Goal: Information Seeking & Learning: Learn about a topic

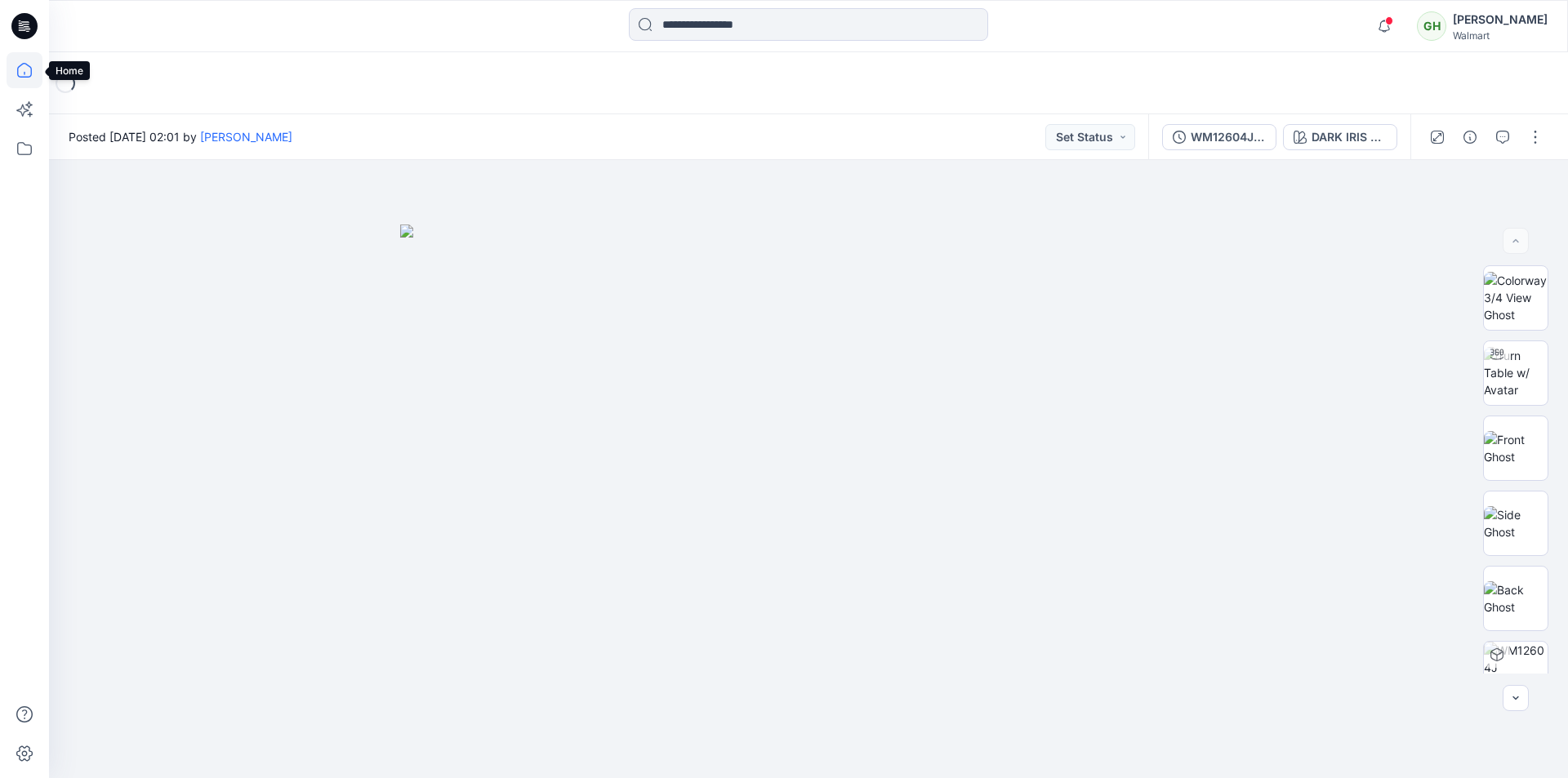
click at [22, 68] on icon at bounding box center [24, 69] width 36 height 36
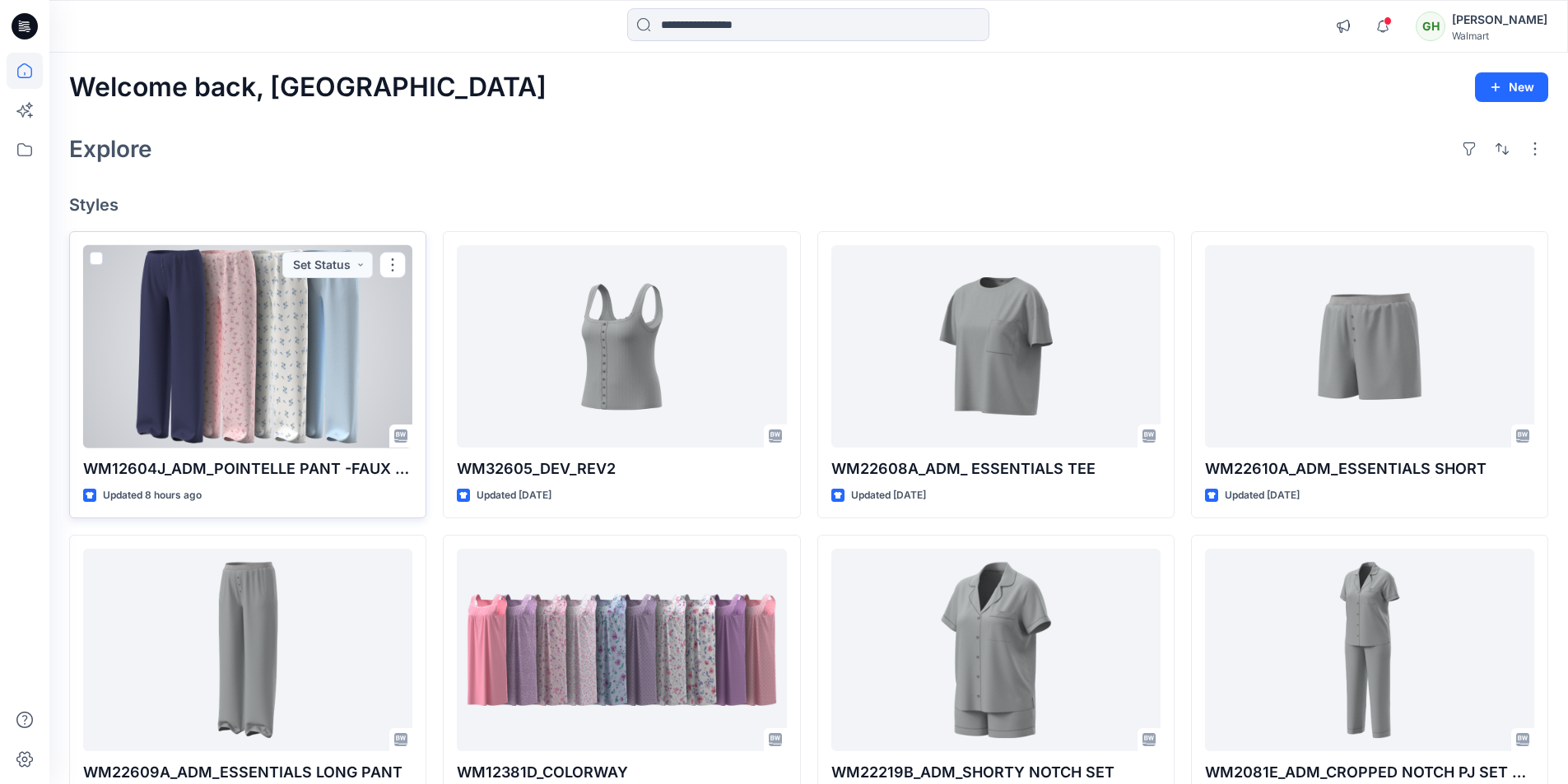
click at [213, 370] on div at bounding box center [248, 347] width 329 height 203
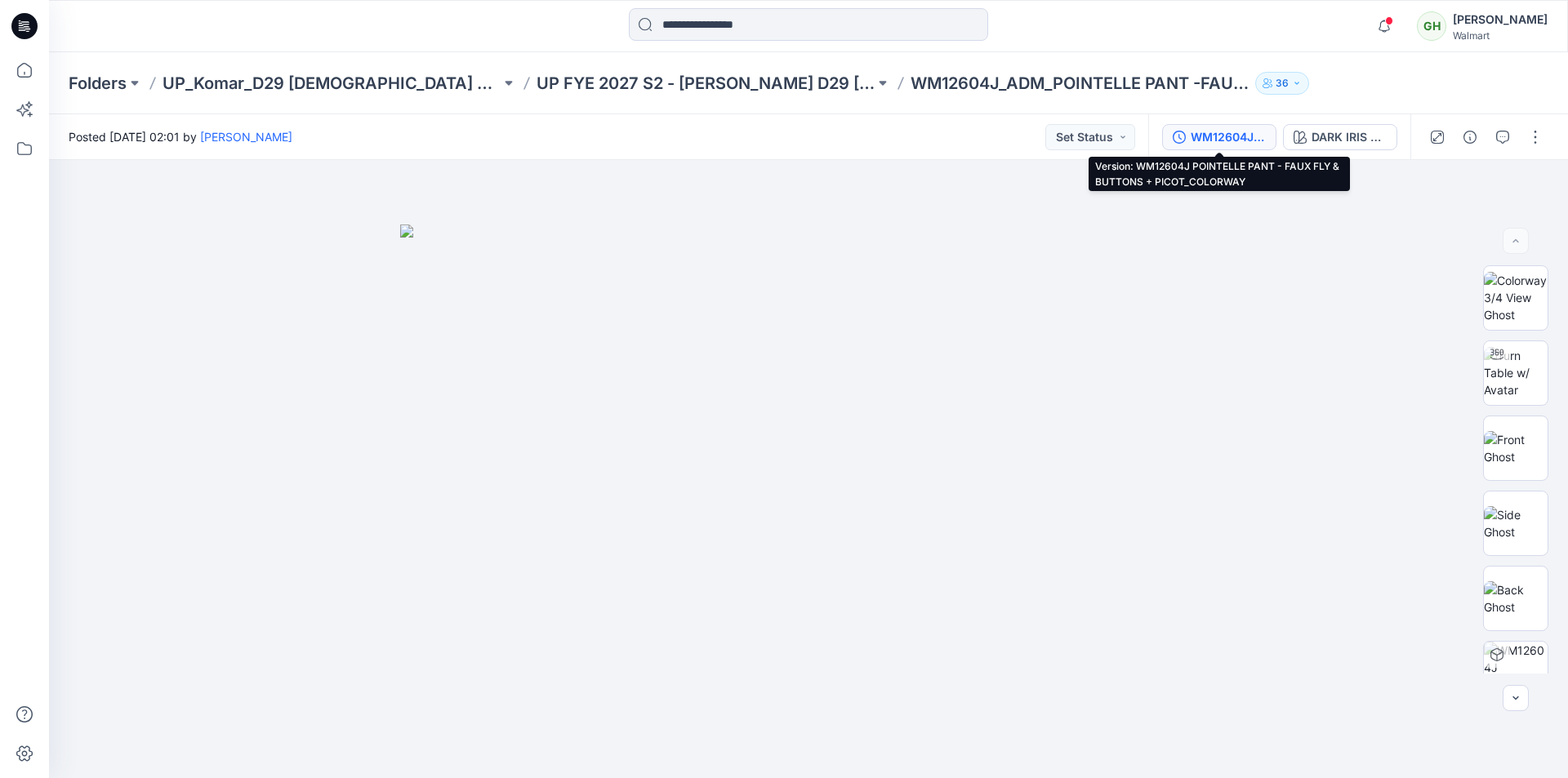
click at [1220, 128] on div "WM12604J POINTELLE PANT - FAUX FLY & BUTTONS + PICOT_COLORWAY" at bounding box center [1228, 137] width 75 height 18
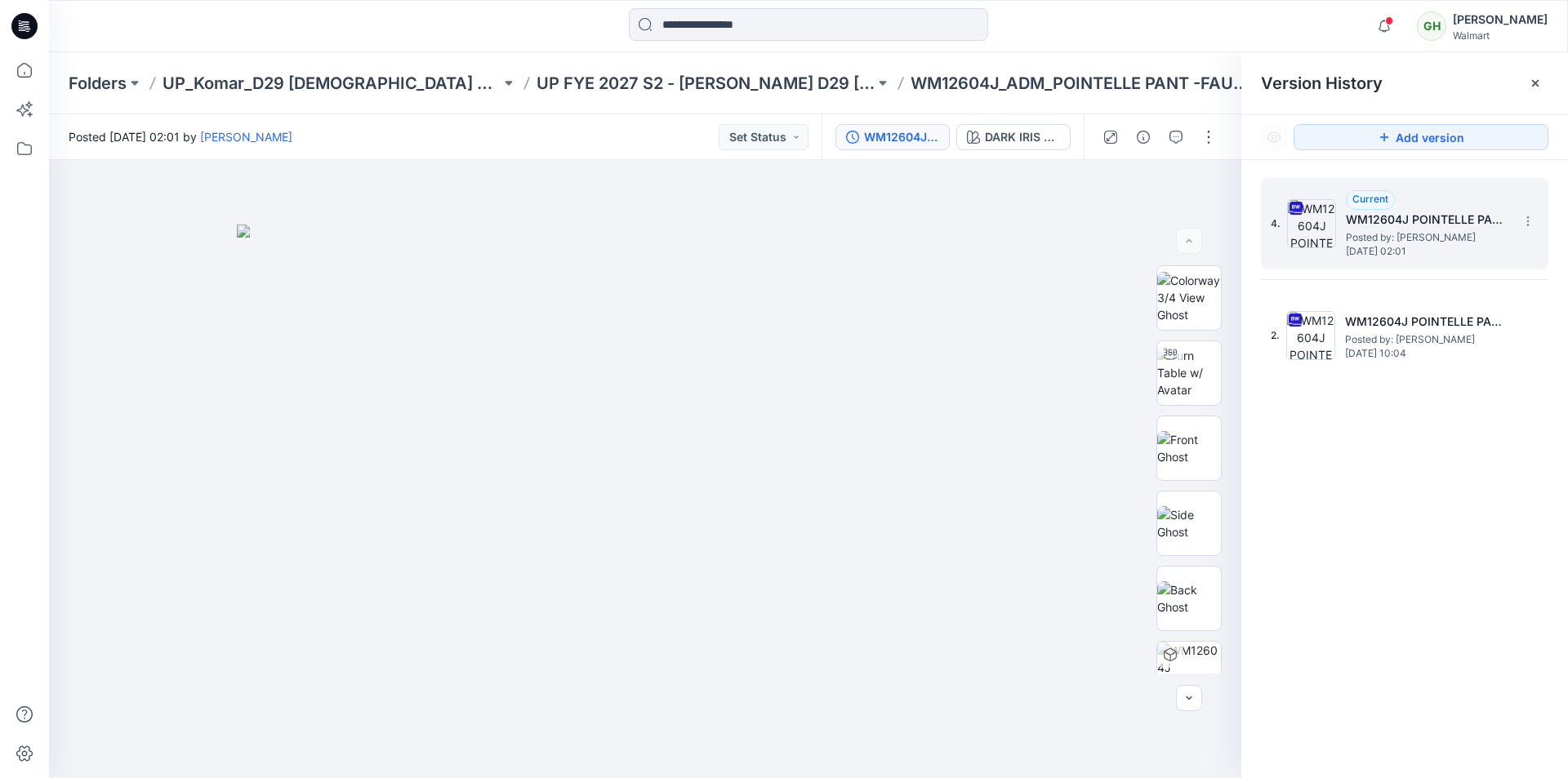
click at [1415, 246] on span "Wednesday, September 03, 2025 02:01" at bounding box center [1427, 251] width 163 height 12
click at [1179, 378] on img at bounding box center [1189, 373] width 64 height 51
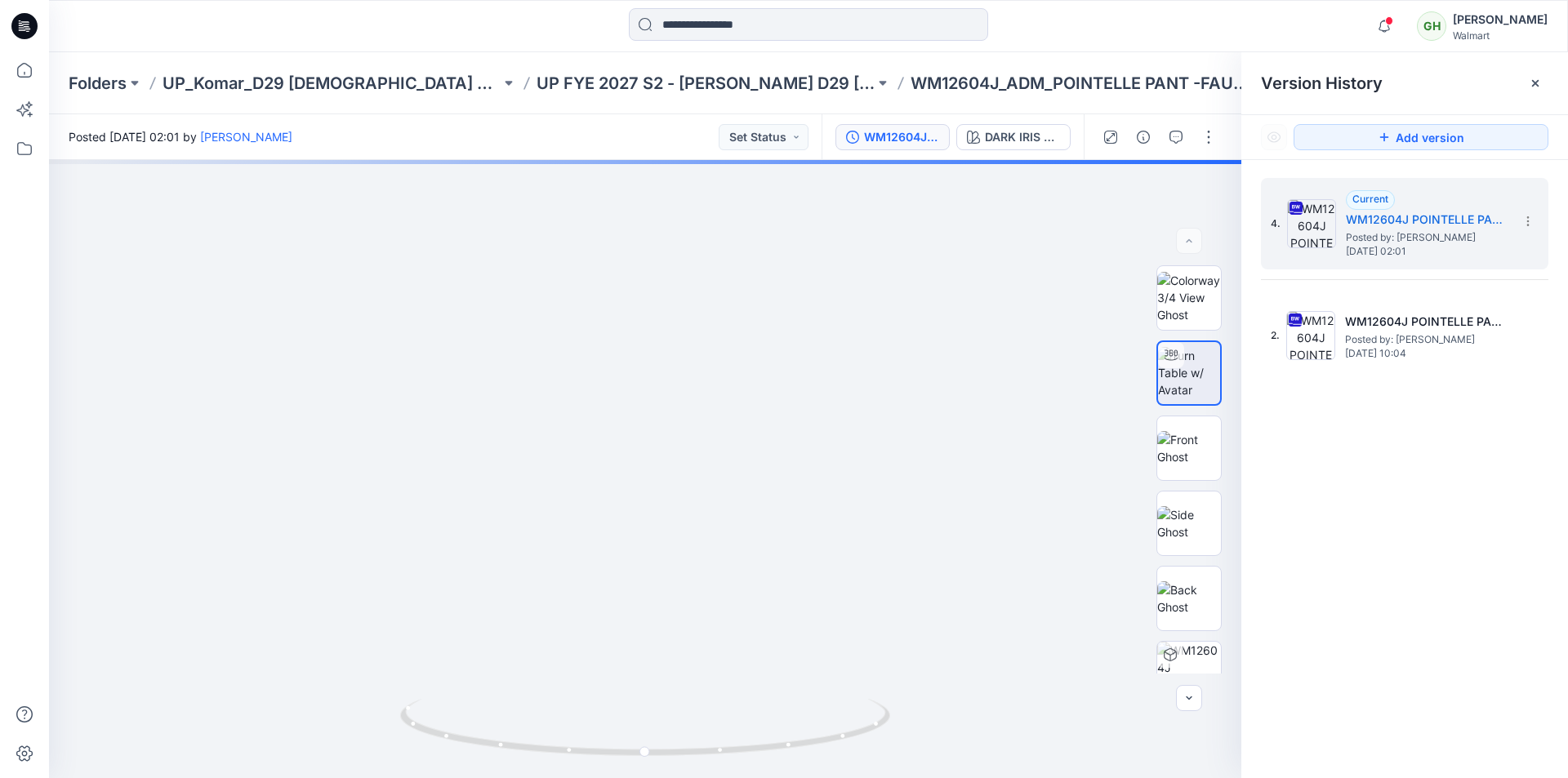
drag, startPoint x: 647, startPoint y: 673, endPoint x: 611, endPoint y: 99, distance: 575.1
drag, startPoint x: 315, startPoint y: 544, endPoint x: 837, endPoint y: 566, distance: 522.5
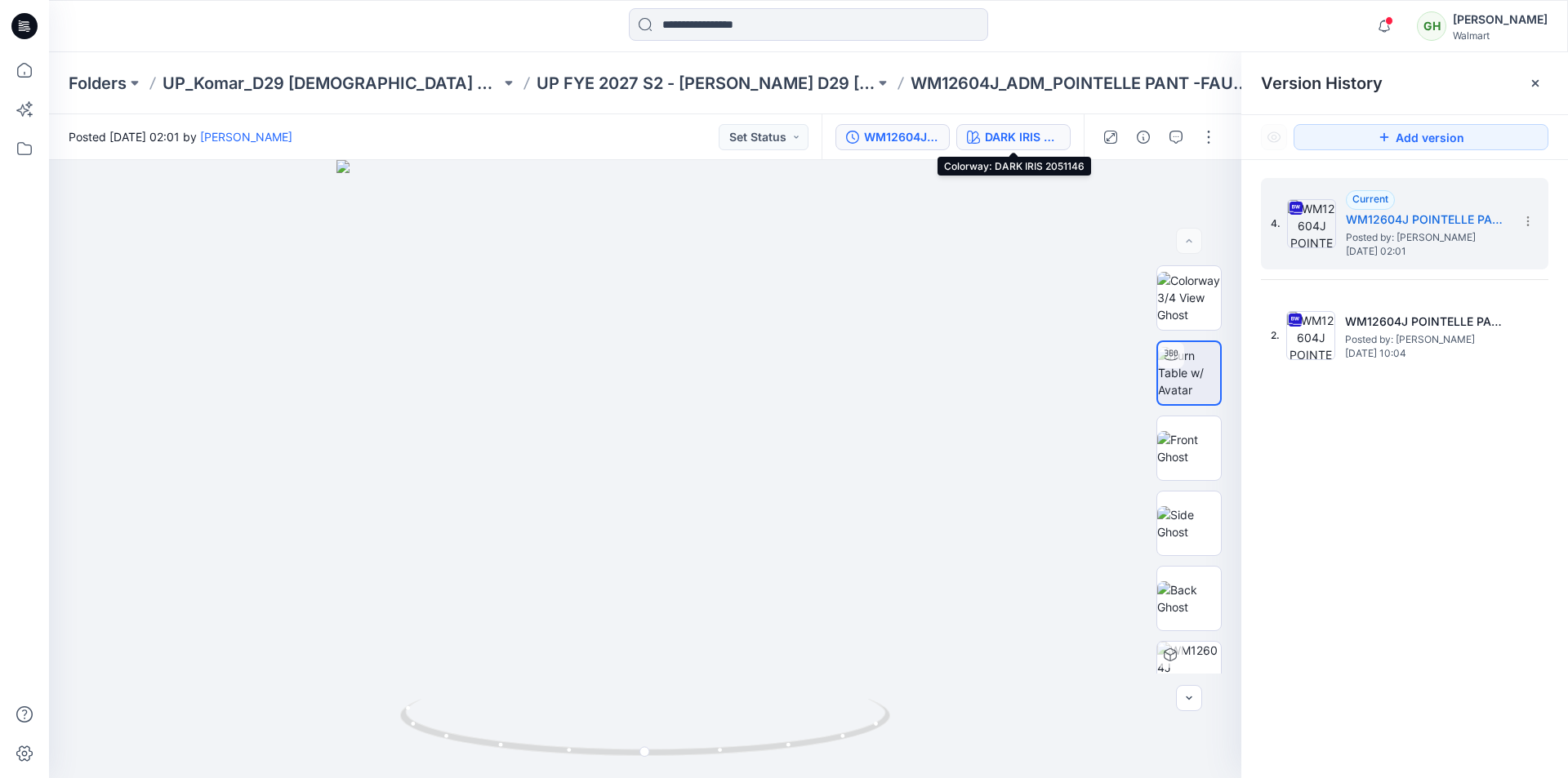
click at [1024, 145] on div "DARK IRIS 2051146" at bounding box center [1023, 137] width 75 height 18
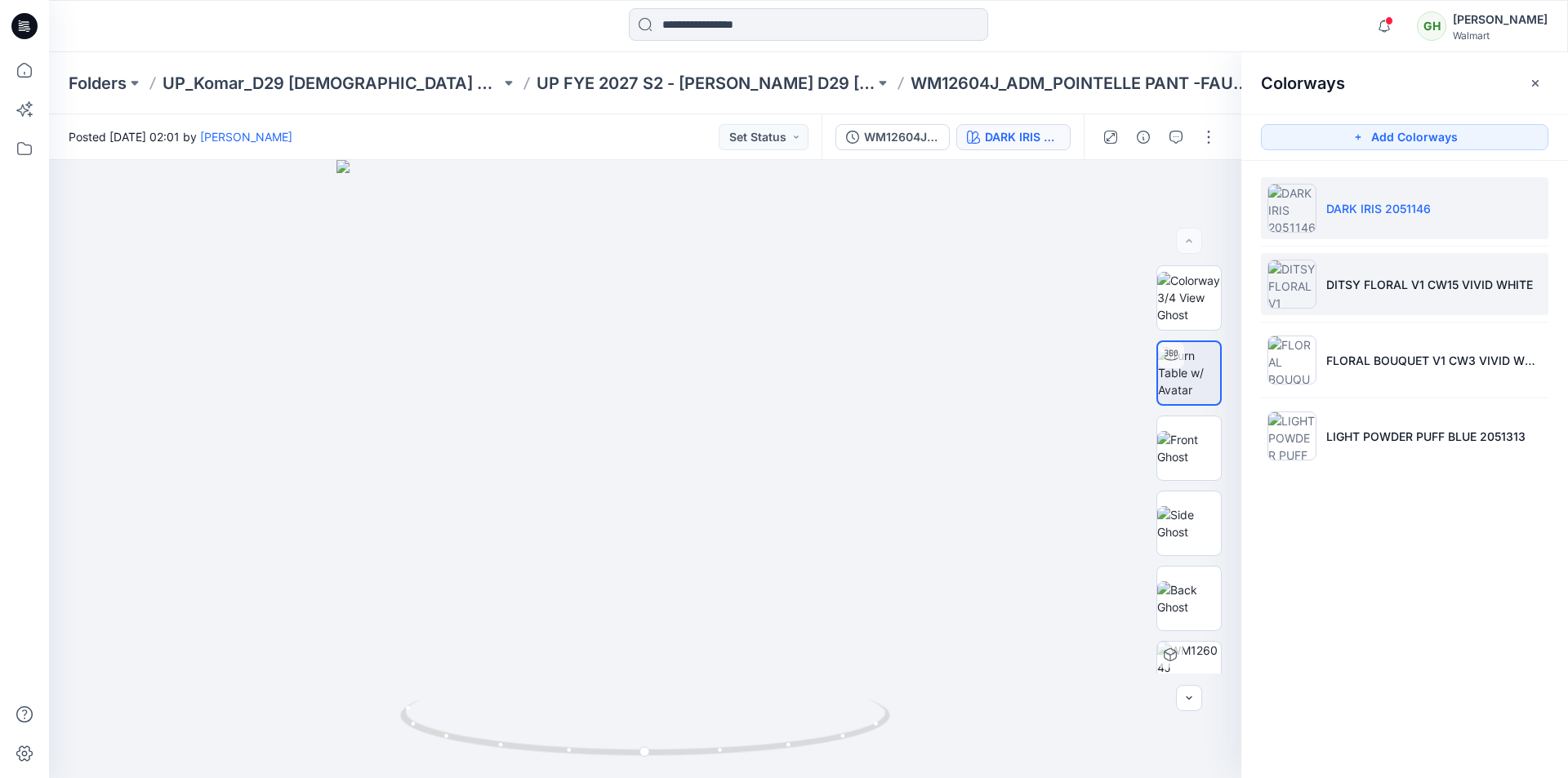
click at [1394, 293] on li "DITSY FLORAL V1 CW15 VIVID WHITE" at bounding box center [1405, 284] width 288 height 62
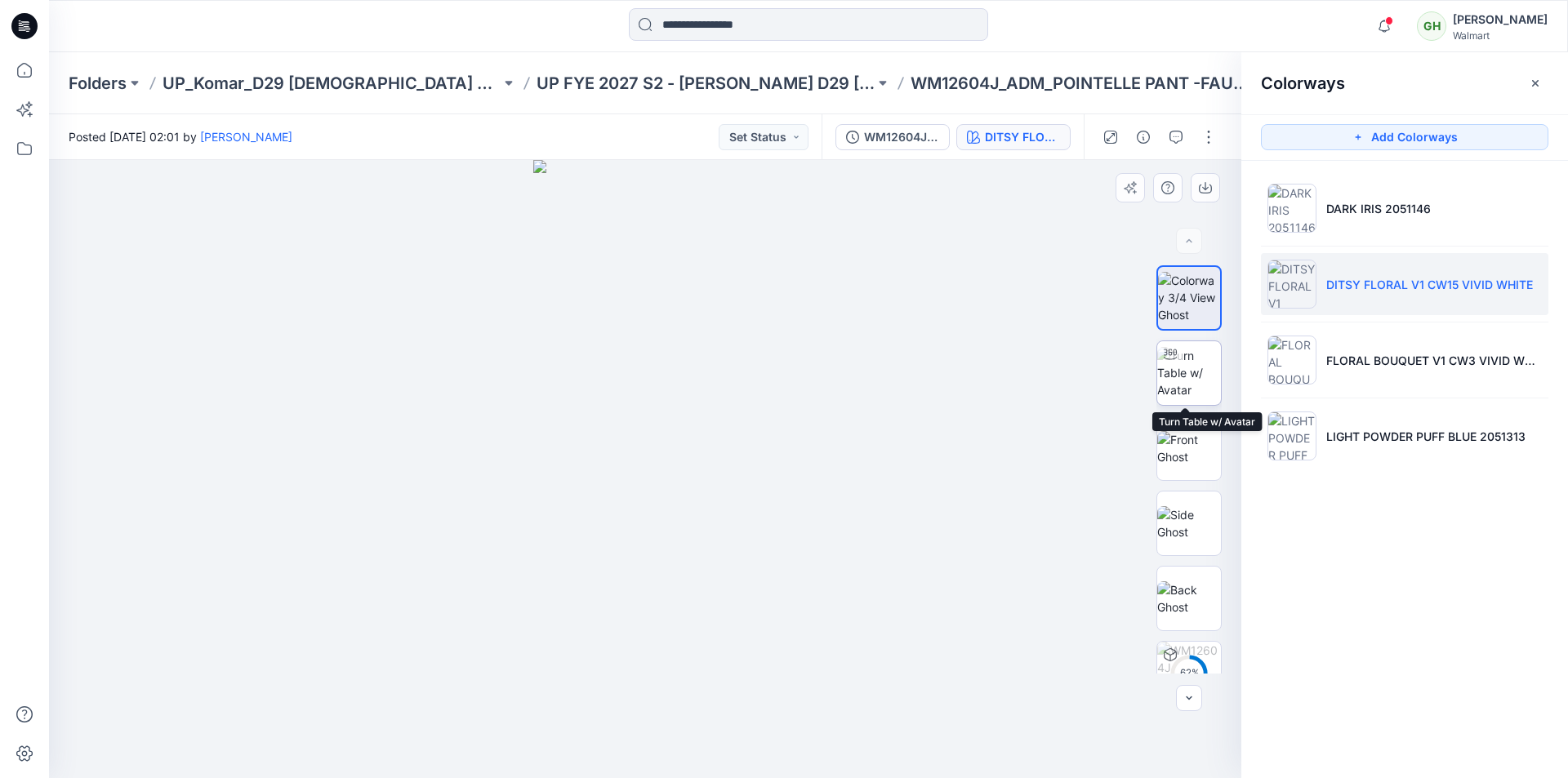
click at [1171, 373] on img at bounding box center [1189, 373] width 64 height 51
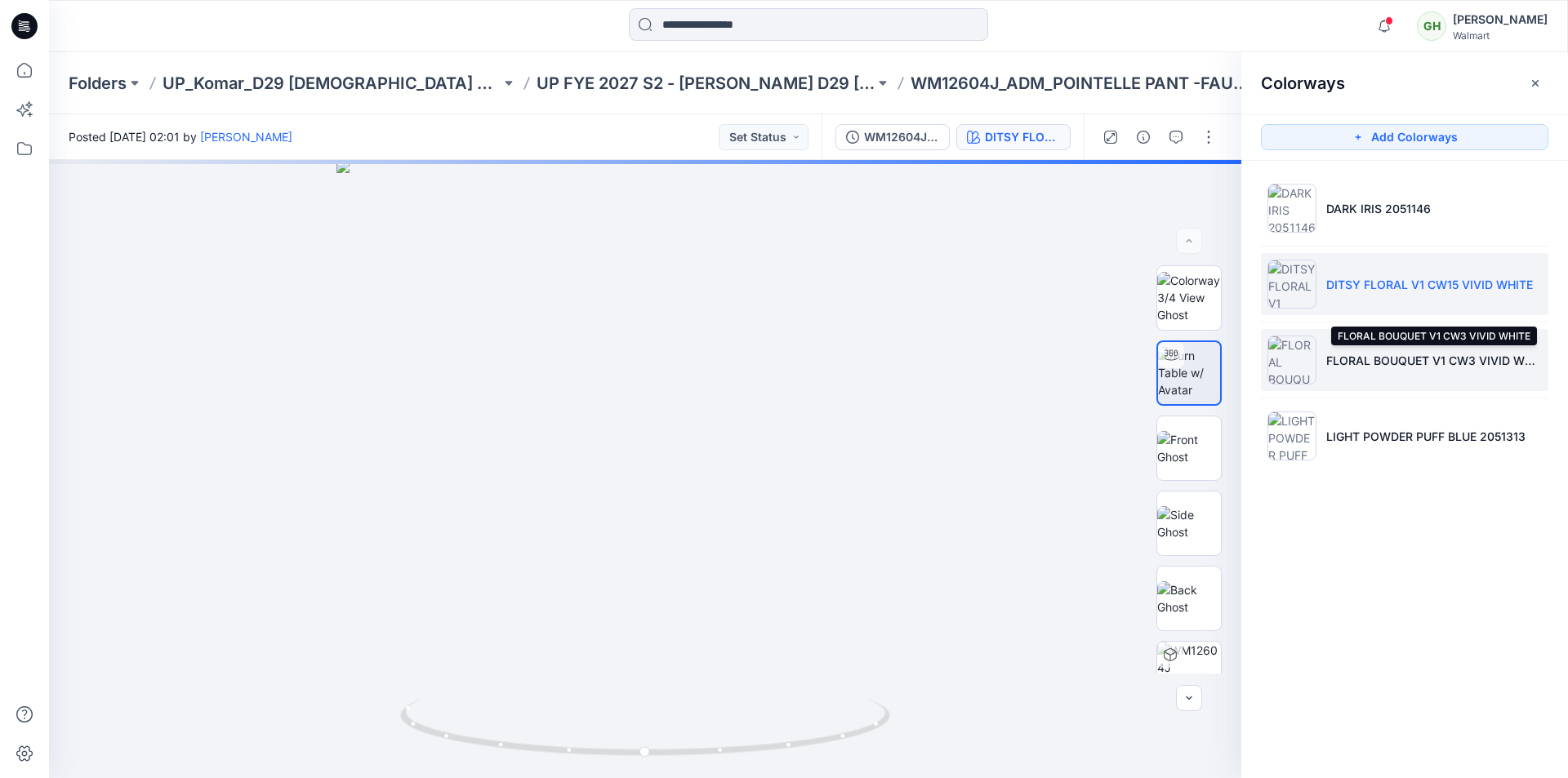
click at [1405, 363] on p "FLORAL BOUQUET V1 CW3 VIVID WHITE" at bounding box center [1434, 360] width 216 height 17
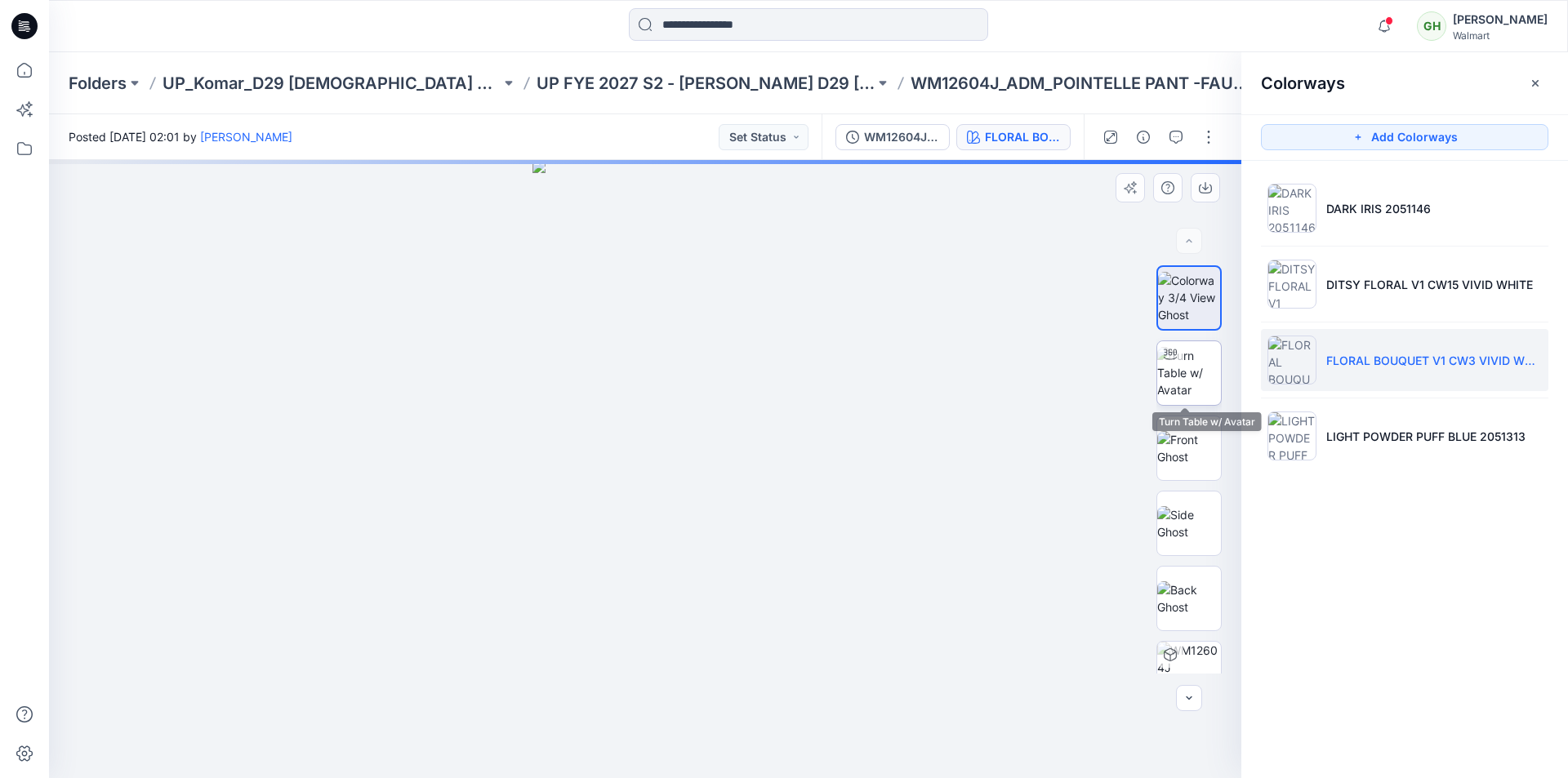
click at [1198, 383] on img at bounding box center [1189, 373] width 64 height 51
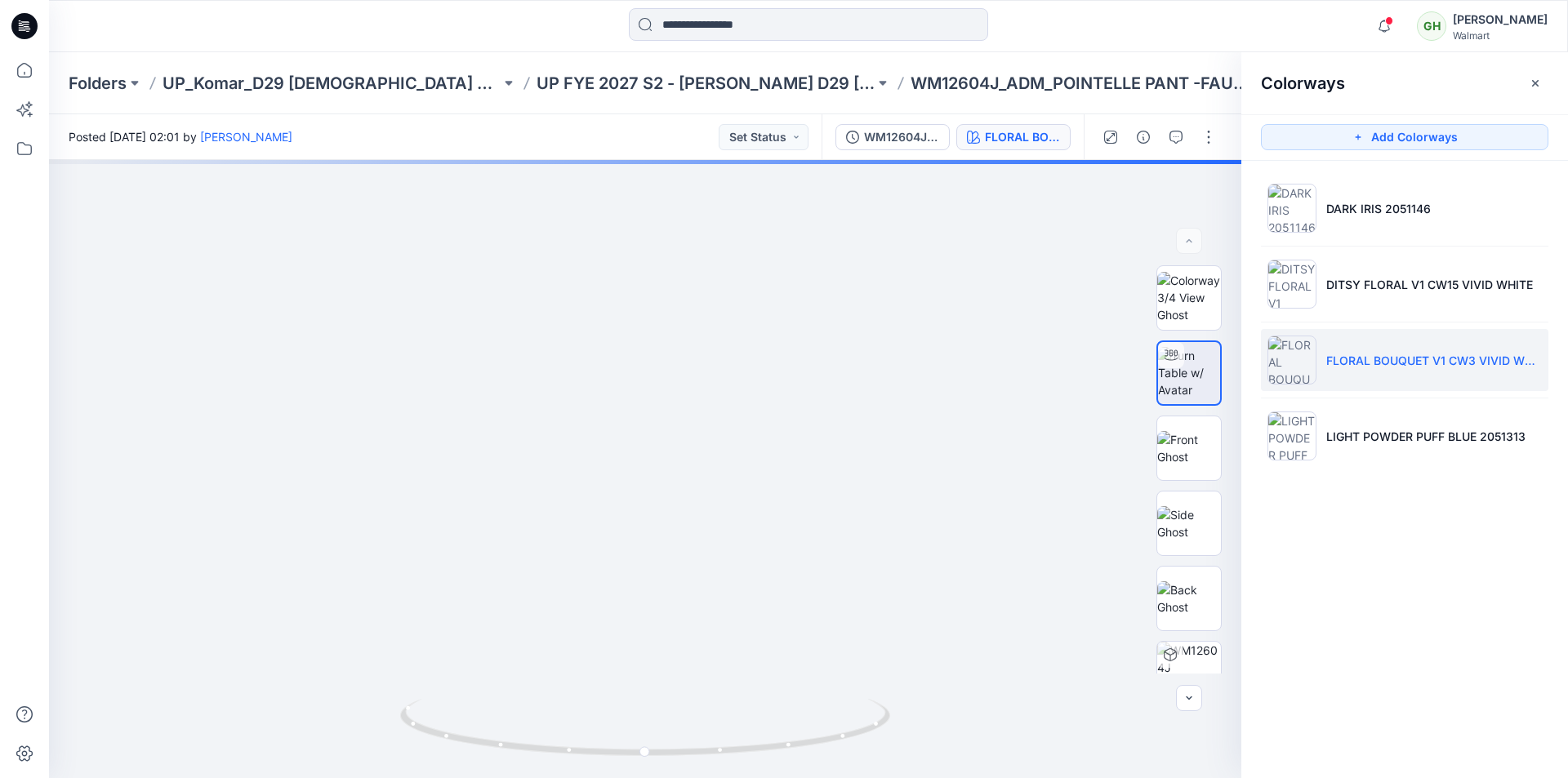
drag, startPoint x: 695, startPoint y: 570, endPoint x: 730, endPoint y: -12, distance: 583.1
click at [1441, 431] on p "LIGHT POWDER PUFF BLUE 2051313" at bounding box center [1426, 436] width 199 height 17
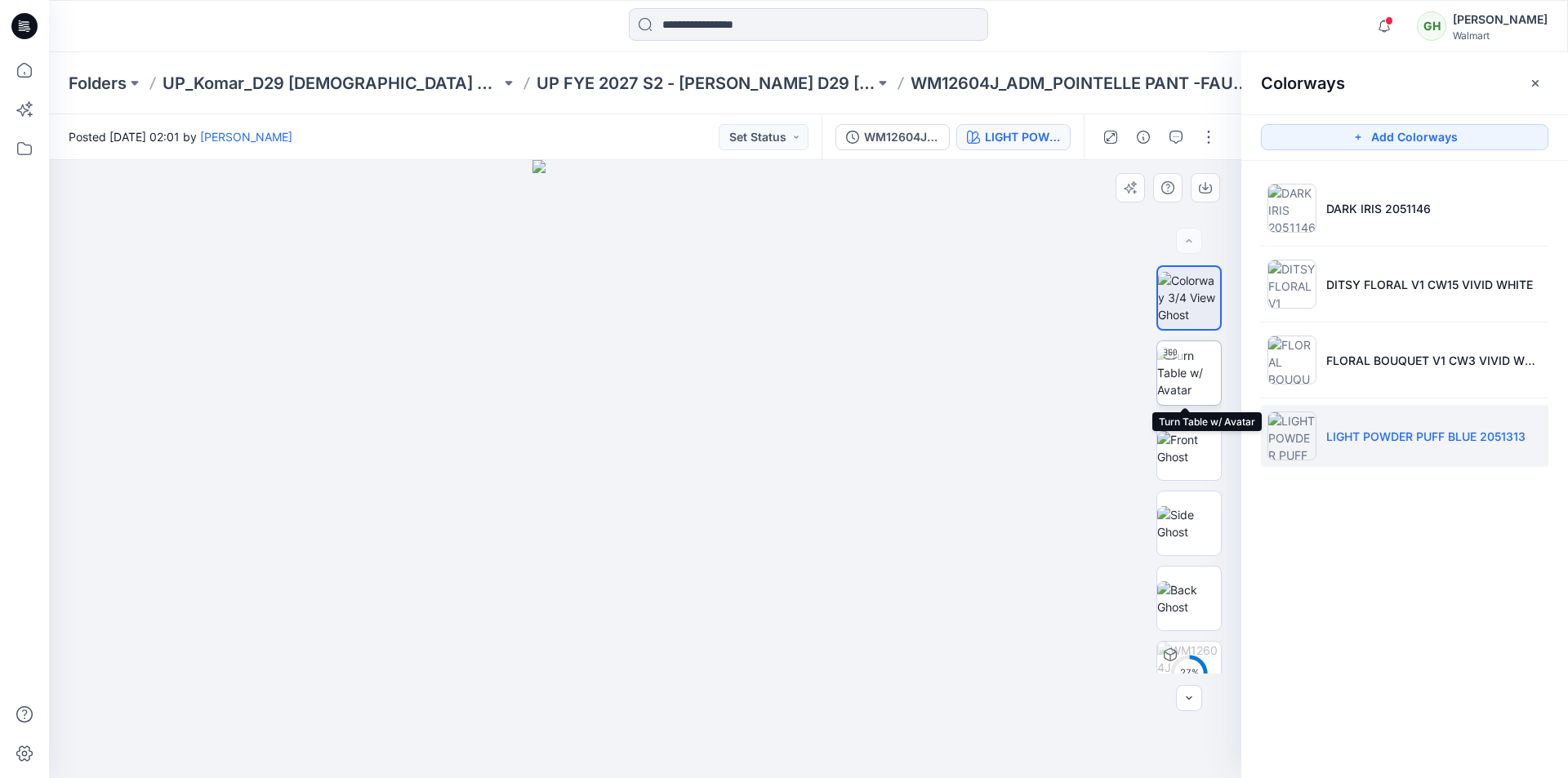
click at [1179, 350] on img at bounding box center [1189, 373] width 64 height 51
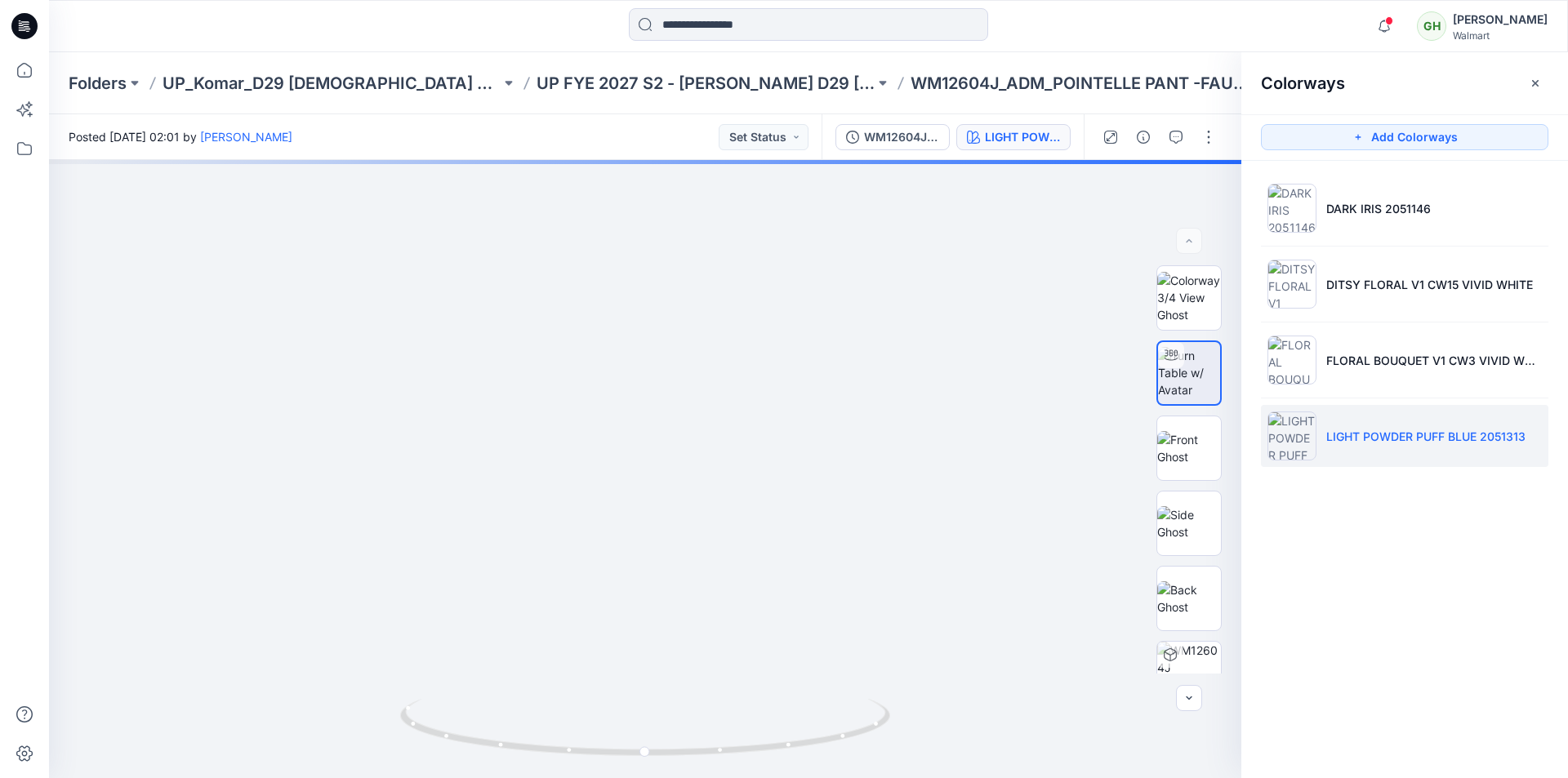
drag, startPoint x: 701, startPoint y: 573, endPoint x: 727, endPoint y: -71, distance: 644.5
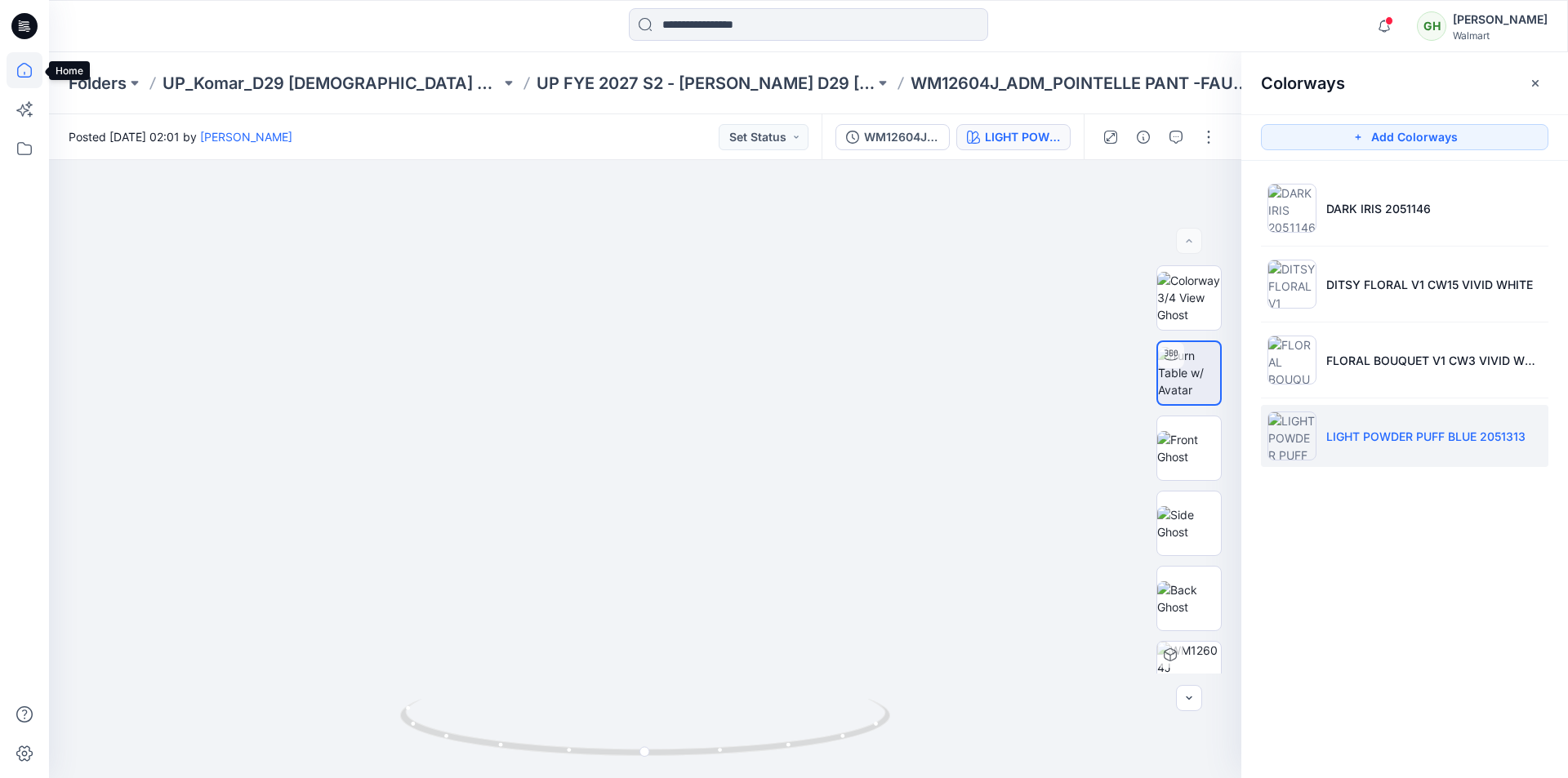
click at [25, 69] on icon at bounding box center [24, 69] width 36 height 36
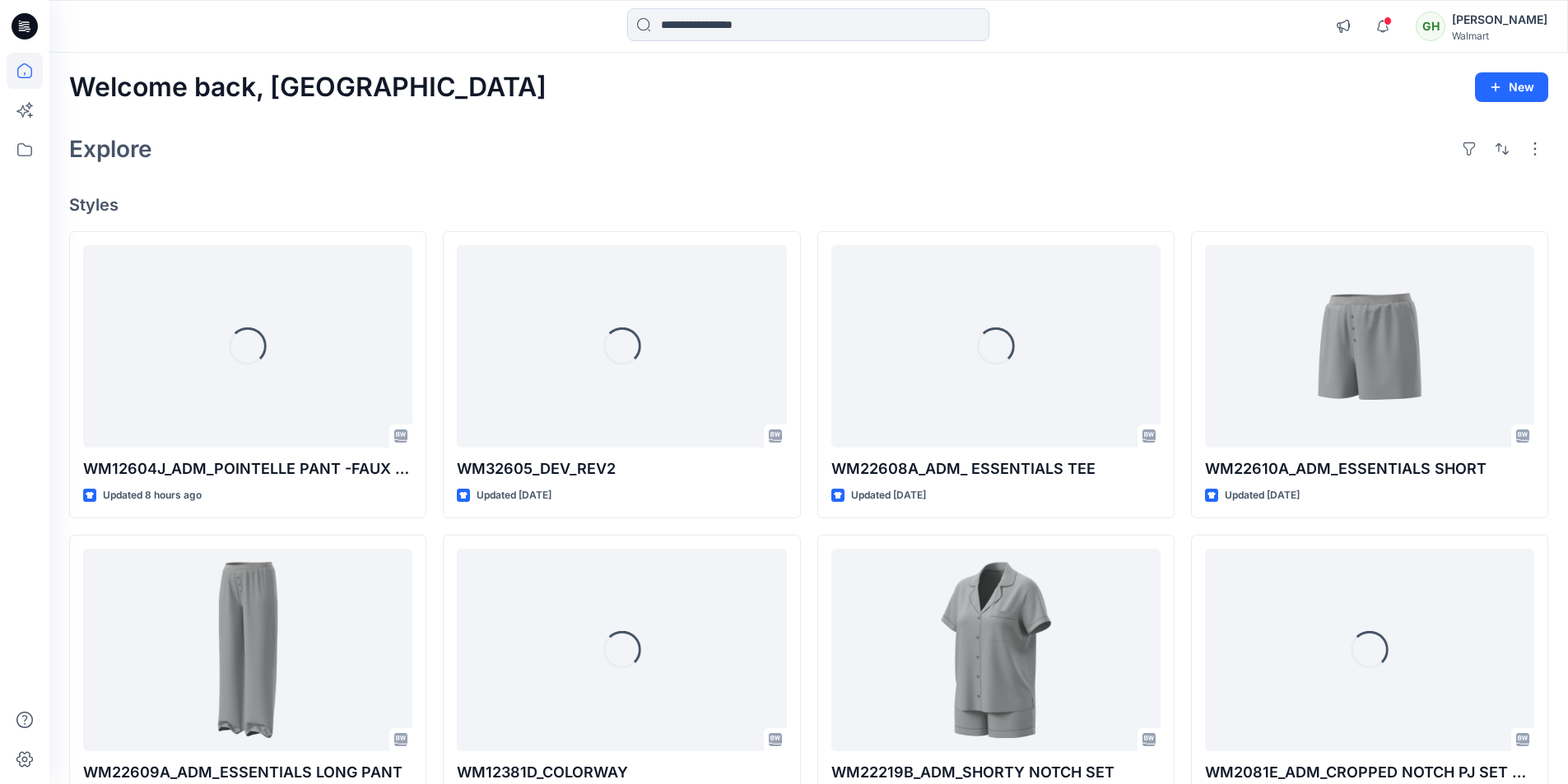
click at [535, 66] on div "Welcome back, Gayan New Explore Styles Loading... WM12604J_ADM_POINTELLE PANT -…" at bounding box center [809, 628] width 1518 height 1152
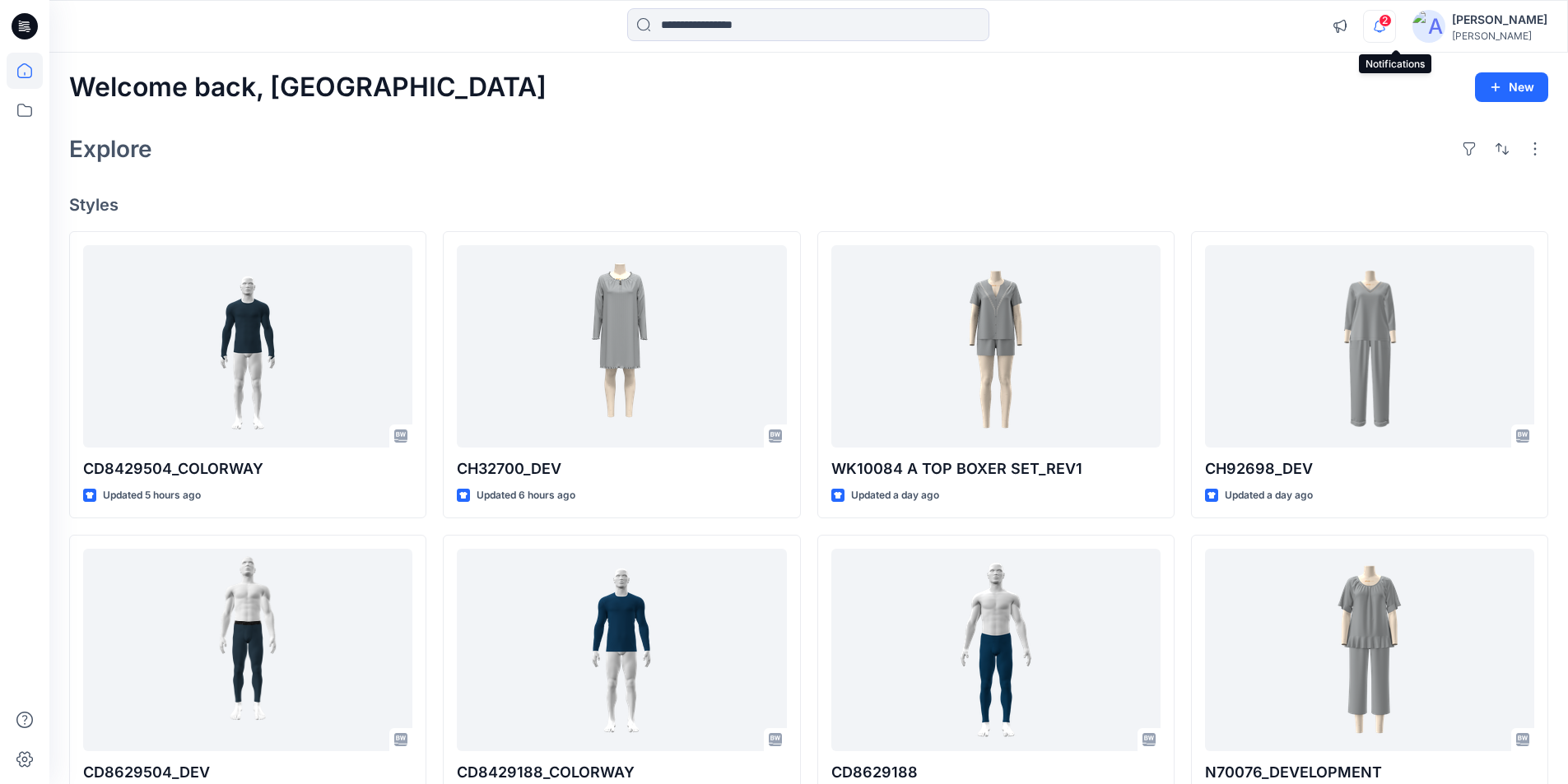
click at [1391, 19] on span "2" at bounding box center [1385, 20] width 13 height 13
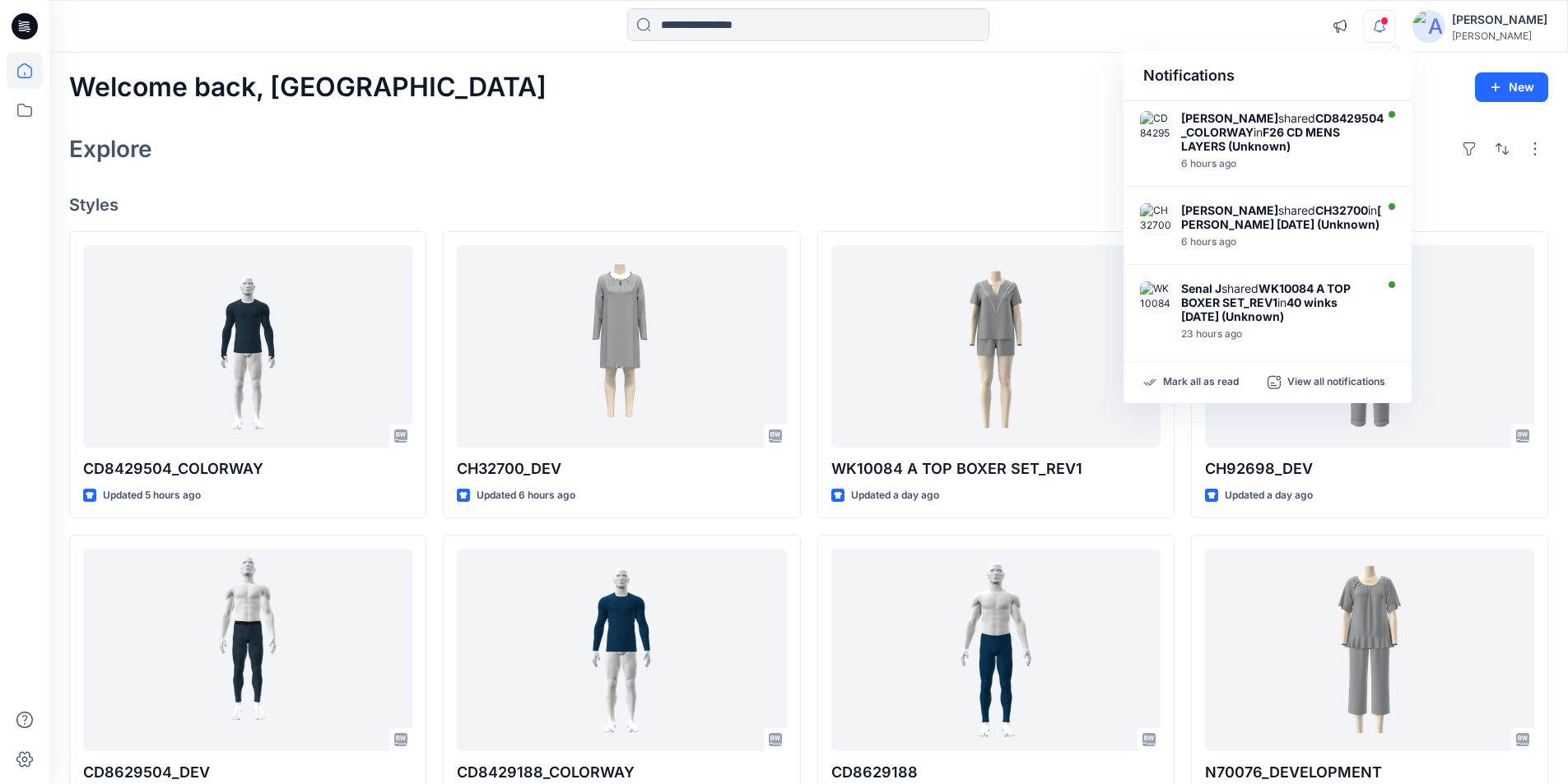
click at [1110, 60] on div "Welcome back, Lakshani New Explore Styles CD8429504_COLORWAY Updated 5 hours ag…" at bounding box center [809, 628] width 1518 height 1152
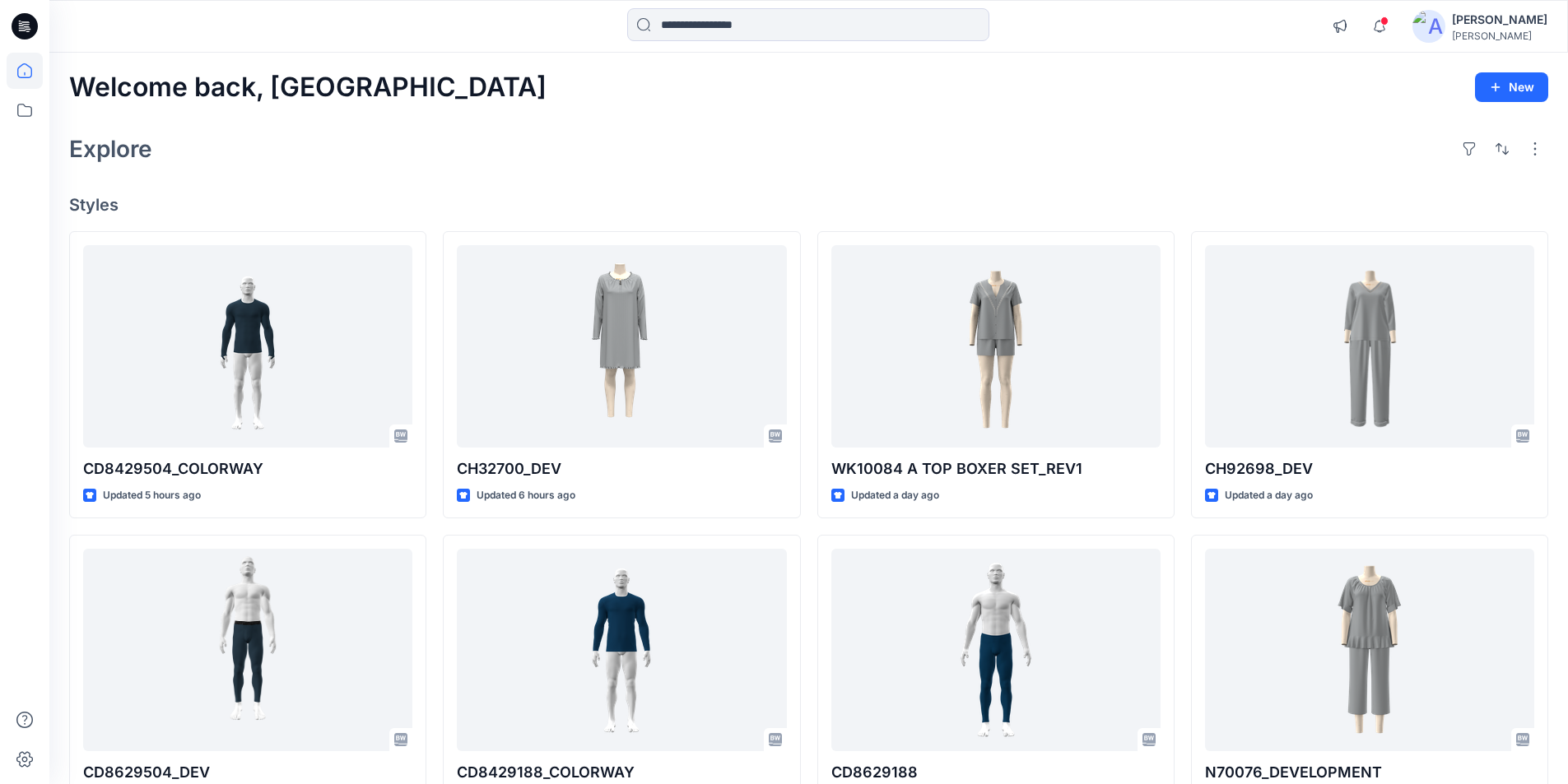
drag, startPoint x: 1275, startPoint y: 76, endPoint x: 1260, endPoint y: 75, distance: 15.0
click at [1274, 76] on div "Welcome back, [GEOGRAPHIC_DATA] New" at bounding box center [808, 87] width 1479 height 30
click at [30, 110] on icon at bounding box center [24, 110] width 36 height 36
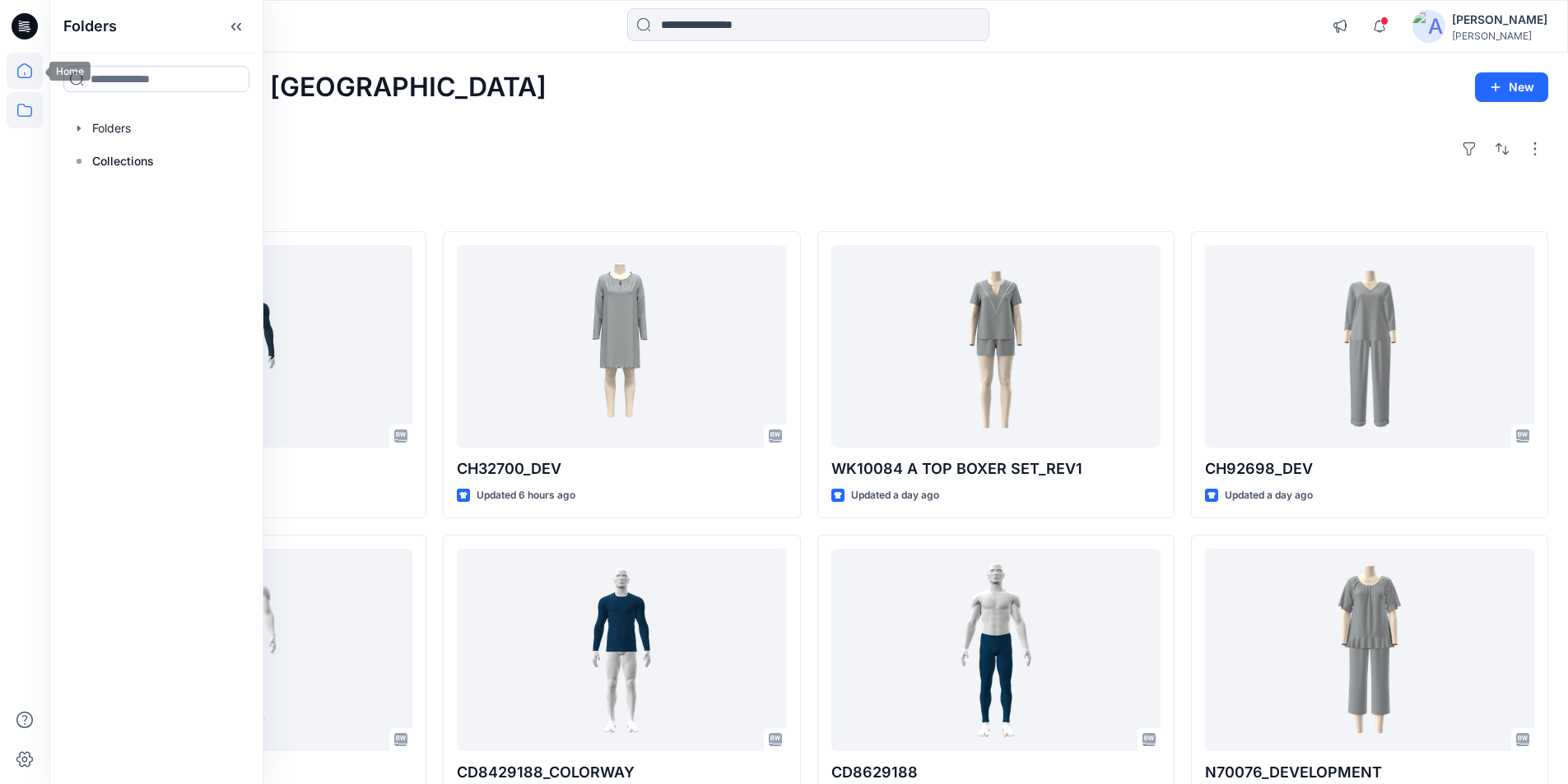
click at [29, 64] on icon at bounding box center [24, 70] width 36 height 36
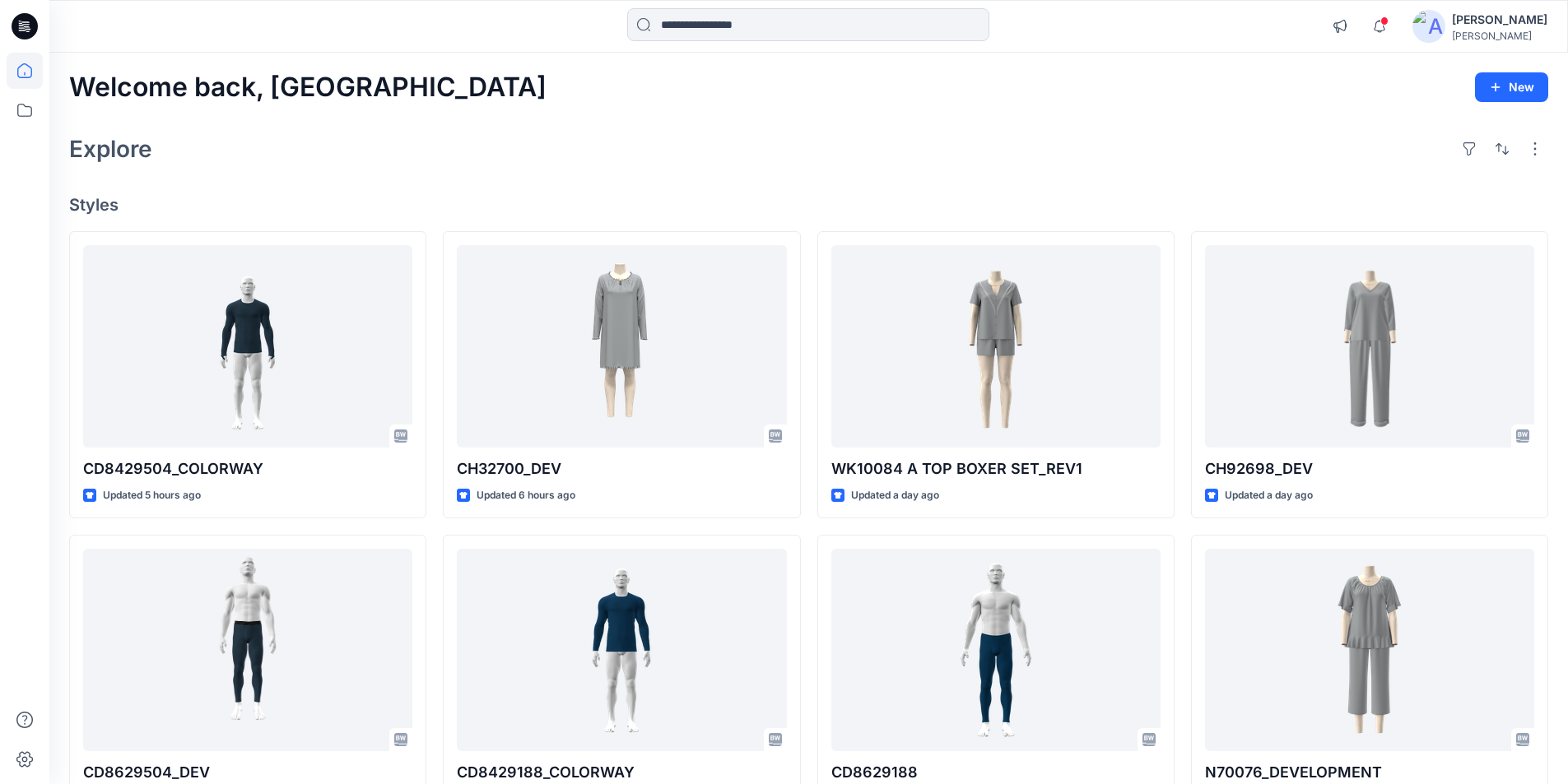
click at [588, 92] on div "Welcome back, [GEOGRAPHIC_DATA] New" at bounding box center [808, 87] width 1479 height 30
